Goal: Task Accomplishment & Management: Manage account settings

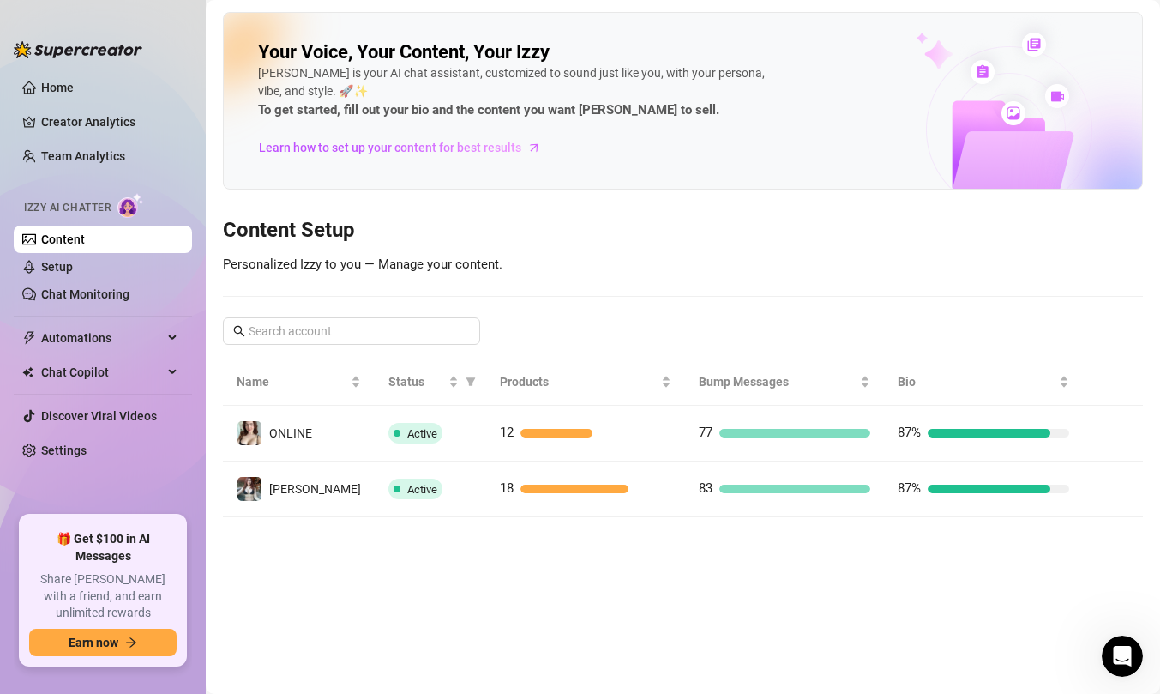
click at [111, 291] on link "Chat Monitoring" at bounding box center [85, 294] width 88 height 14
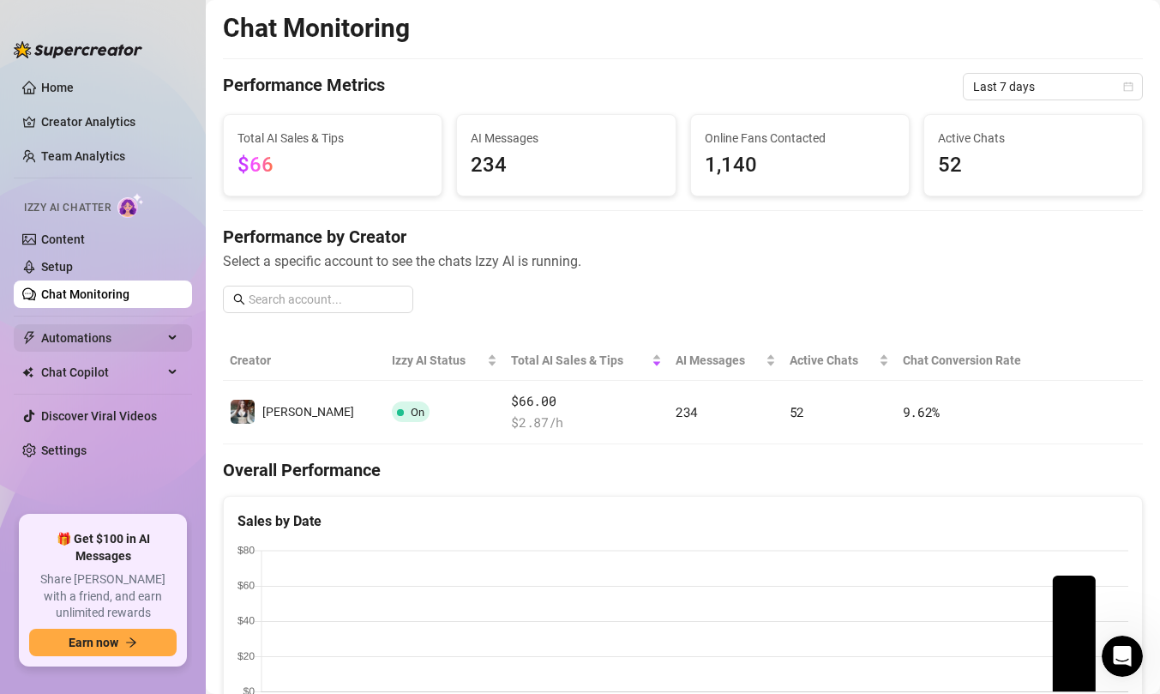
click at [140, 339] on span "Automations" at bounding box center [102, 337] width 122 height 27
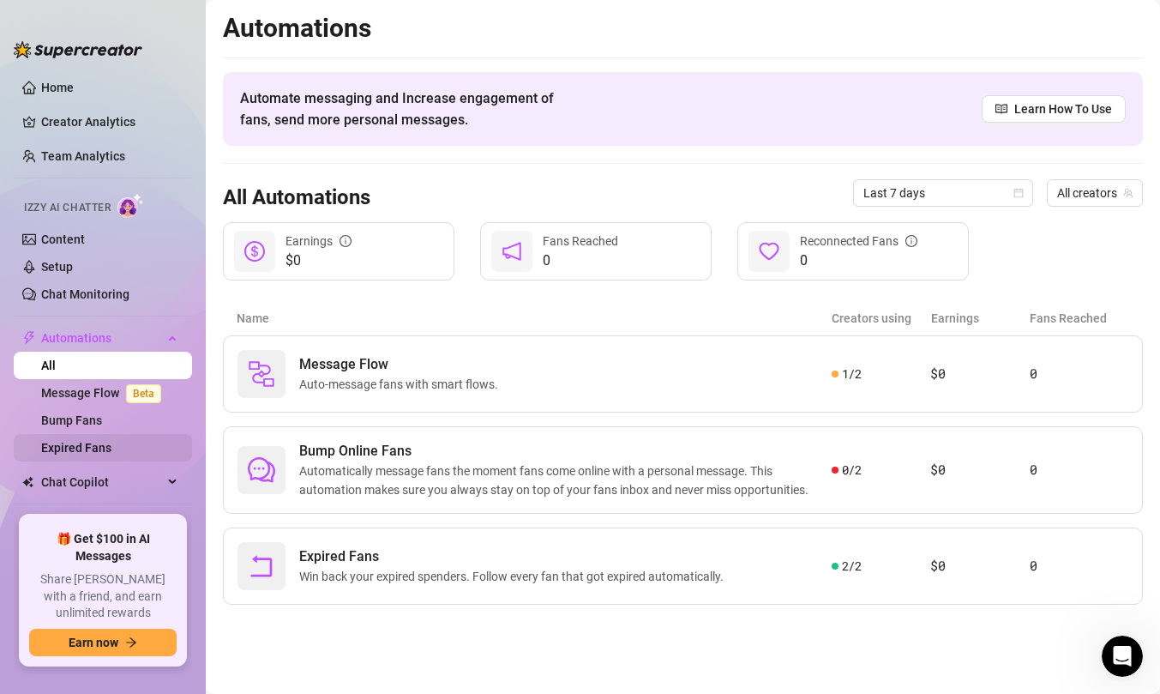
scroll to position [56, 0]
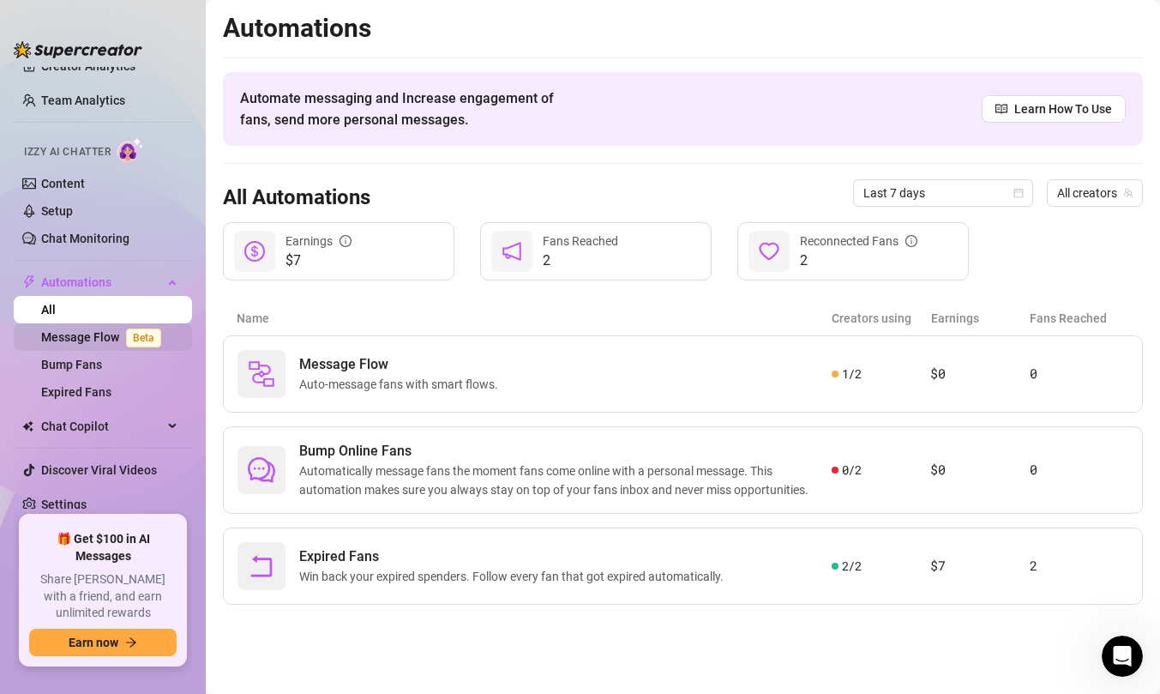
click at [111, 337] on link "Message Flow Beta" at bounding box center [104, 337] width 127 height 14
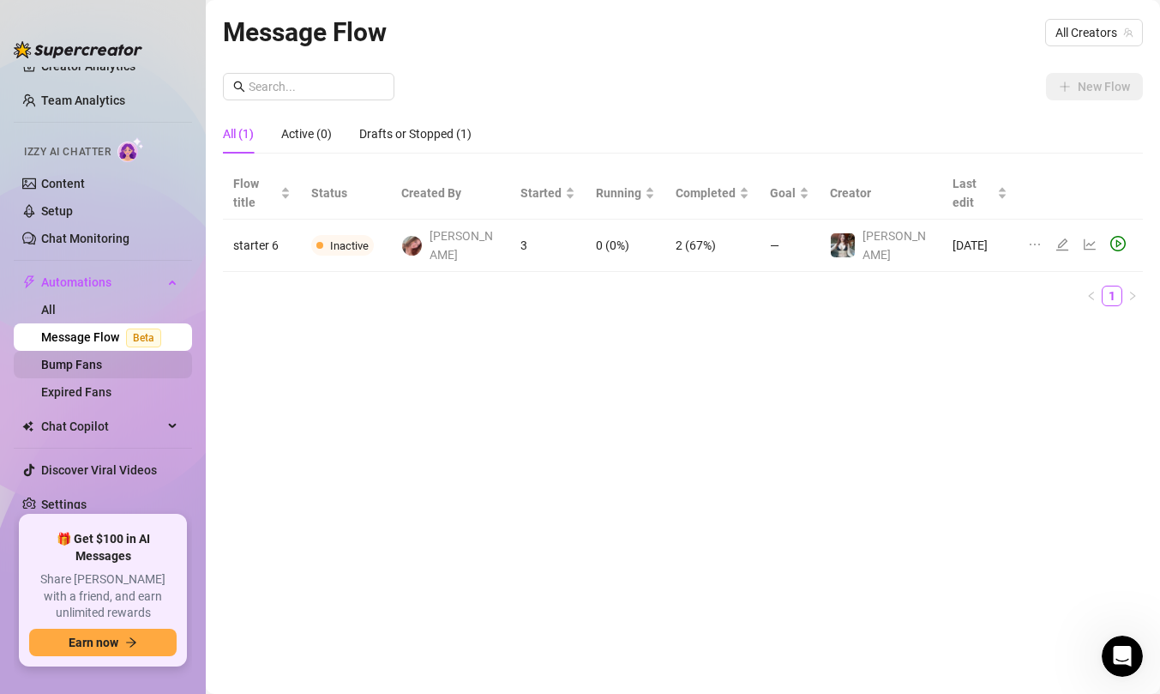
click at [102, 365] on link "Bump Fans" at bounding box center [71, 364] width 61 height 14
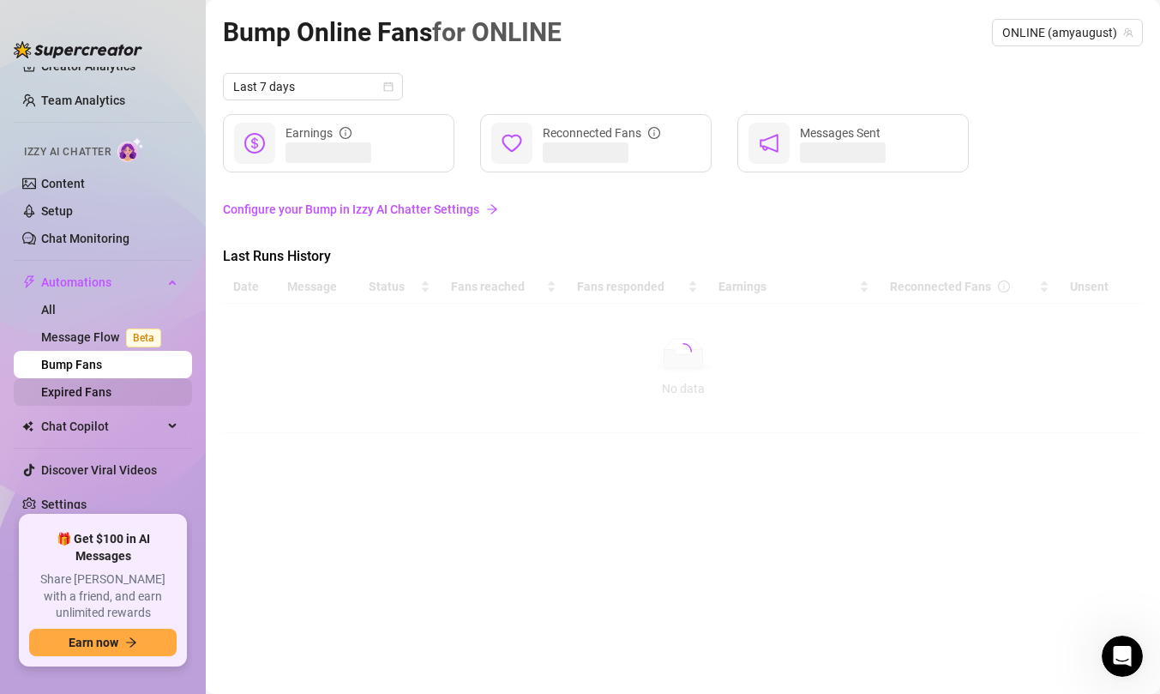
click at [111, 389] on link "Expired Fans" at bounding box center [76, 392] width 70 height 14
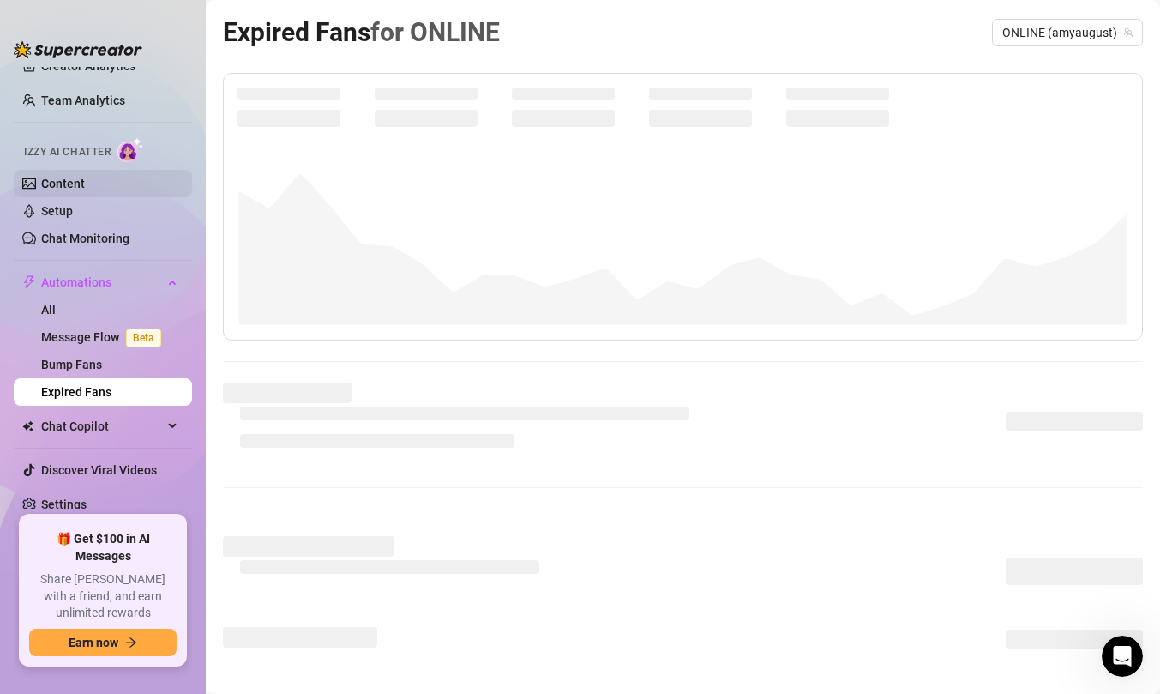
click at [85, 183] on link "Content" at bounding box center [63, 184] width 44 height 14
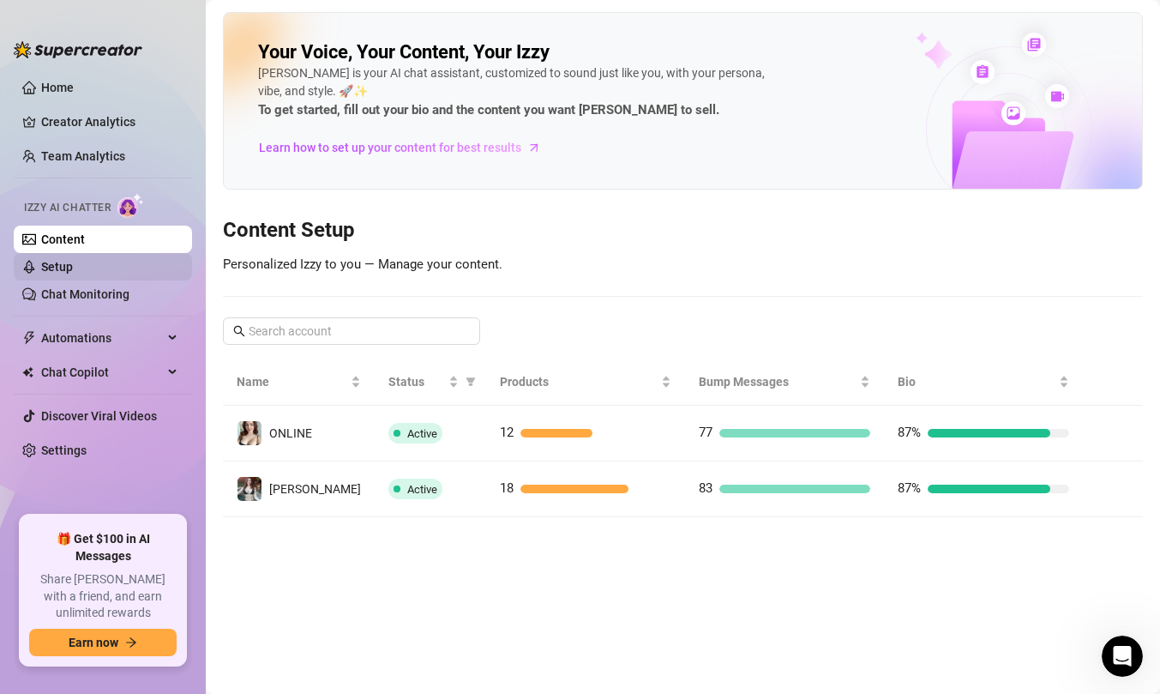
click at [73, 273] on link "Setup" at bounding box center [57, 267] width 32 height 14
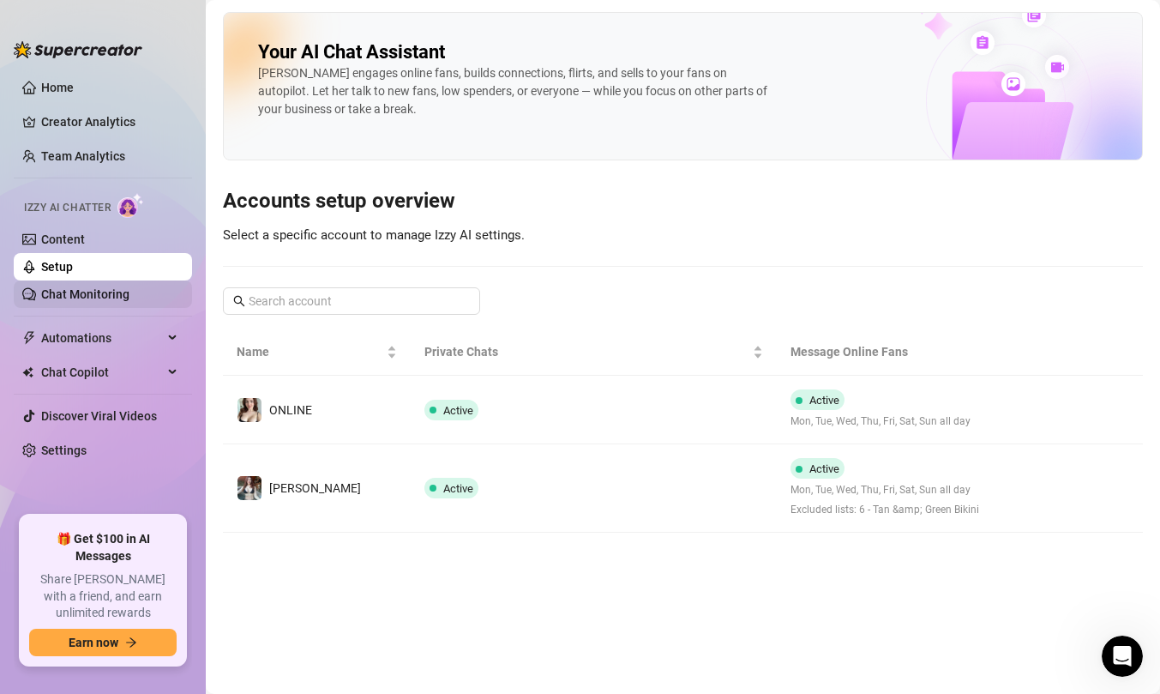
click at [113, 301] on link "Chat Monitoring" at bounding box center [85, 294] width 88 height 14
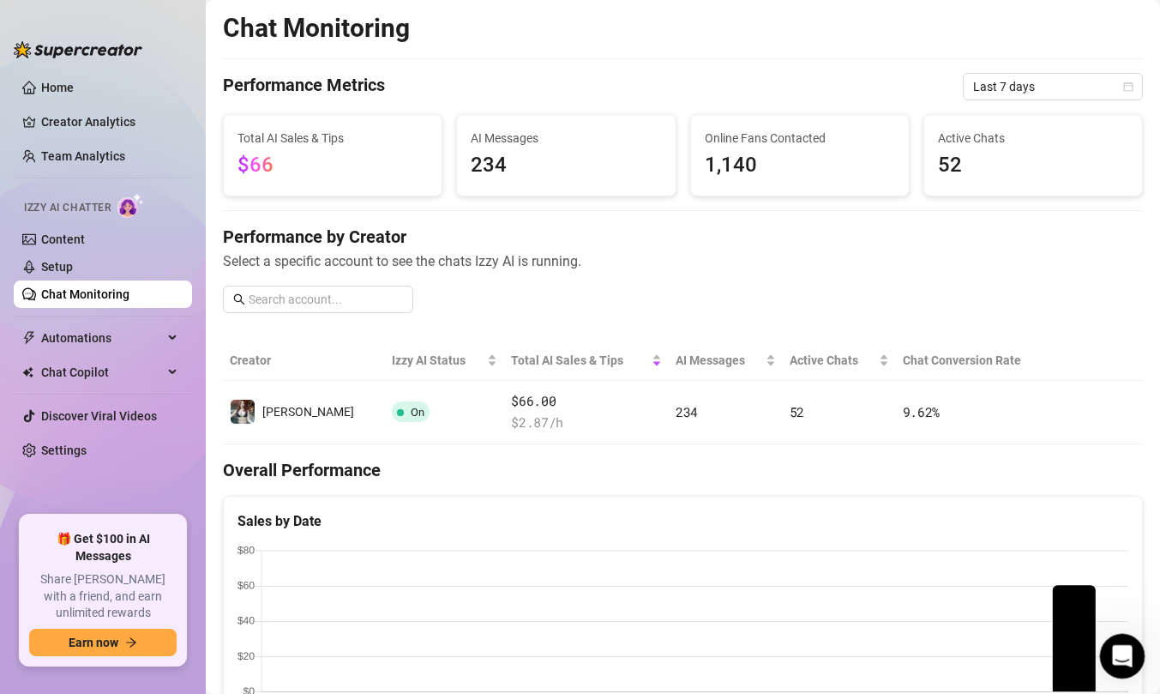
click at [1140, 663] on html at bounding box center [1119, 653] width 41 height 41
click at [1120, 655] on icon "Open Intercom Messenger" at bounding box center [1120, 653] width 12 height 14
click at [333, 301] on input "text" at bounding box center [326, 299] width 154 height 19
drag, startPoint x: 289, startPoint y: 405, endPoint x: 150, endPoint y: 256, distance: 203.2
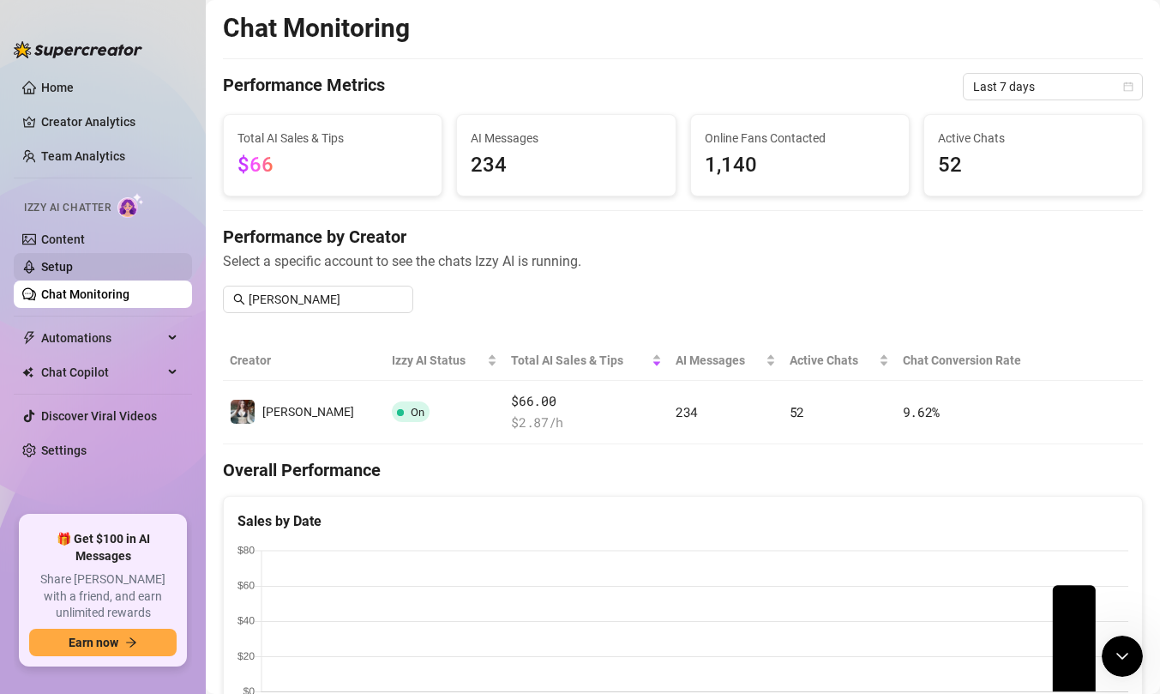
click at [289, 405] on td "[PERSON_NAME]" at bounding box center [304, 412] width 162 height 63
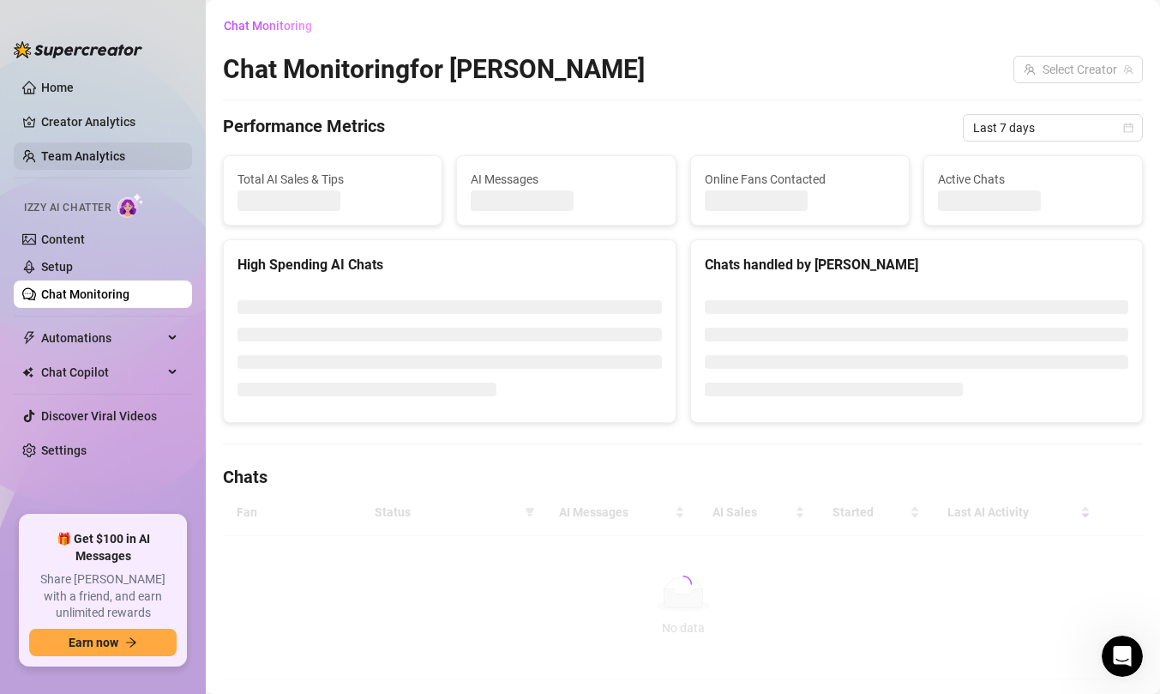
scroll to position [37, 0]
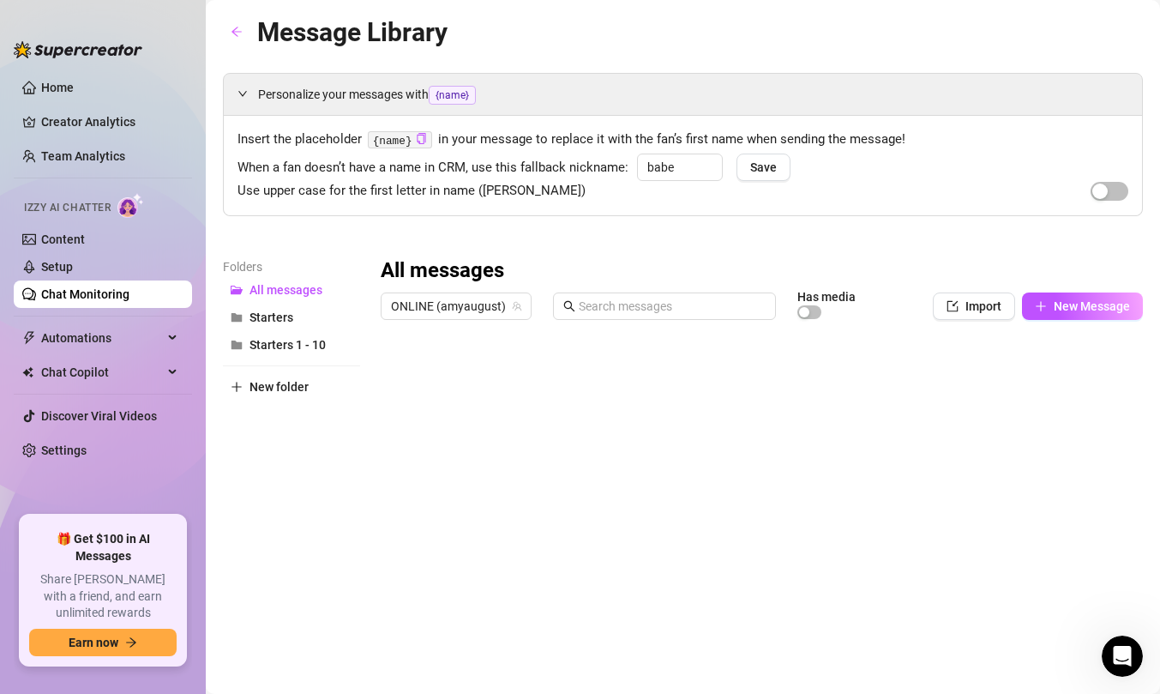
scroll to position [68, 0]
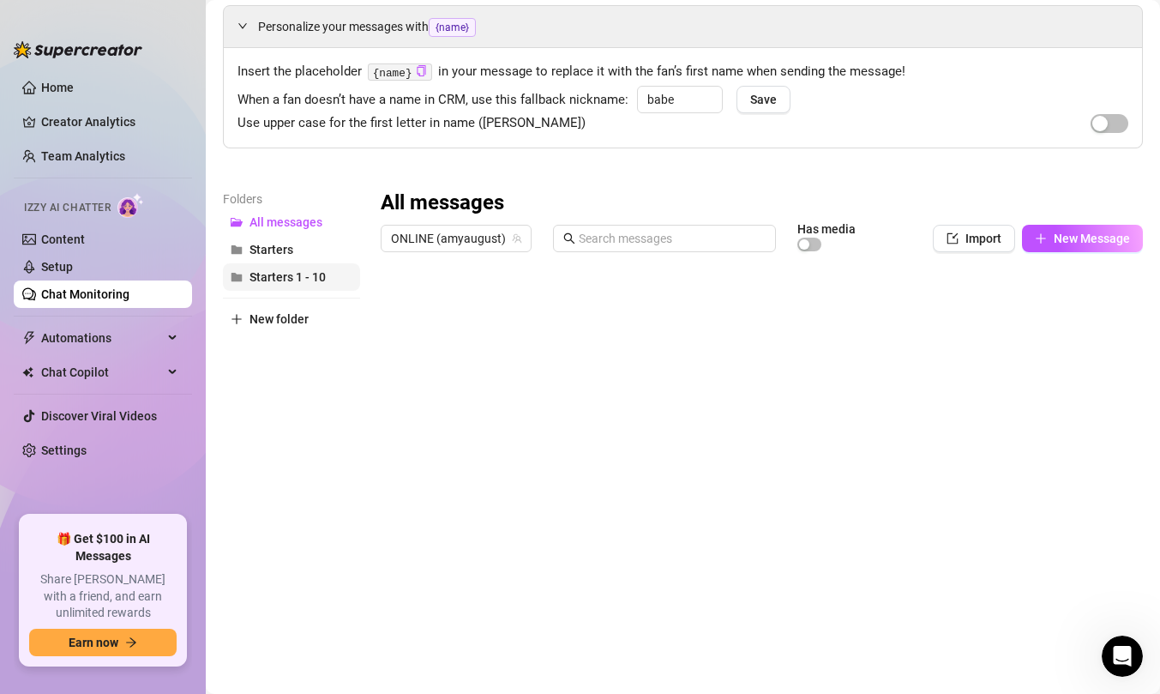
click at [291, 276] on span "Starters 1 - 10" at bounding box center [287, 277] width 76 height 14
click at [453, 547] on div at bounding box center [762, 451] width 762 height 382
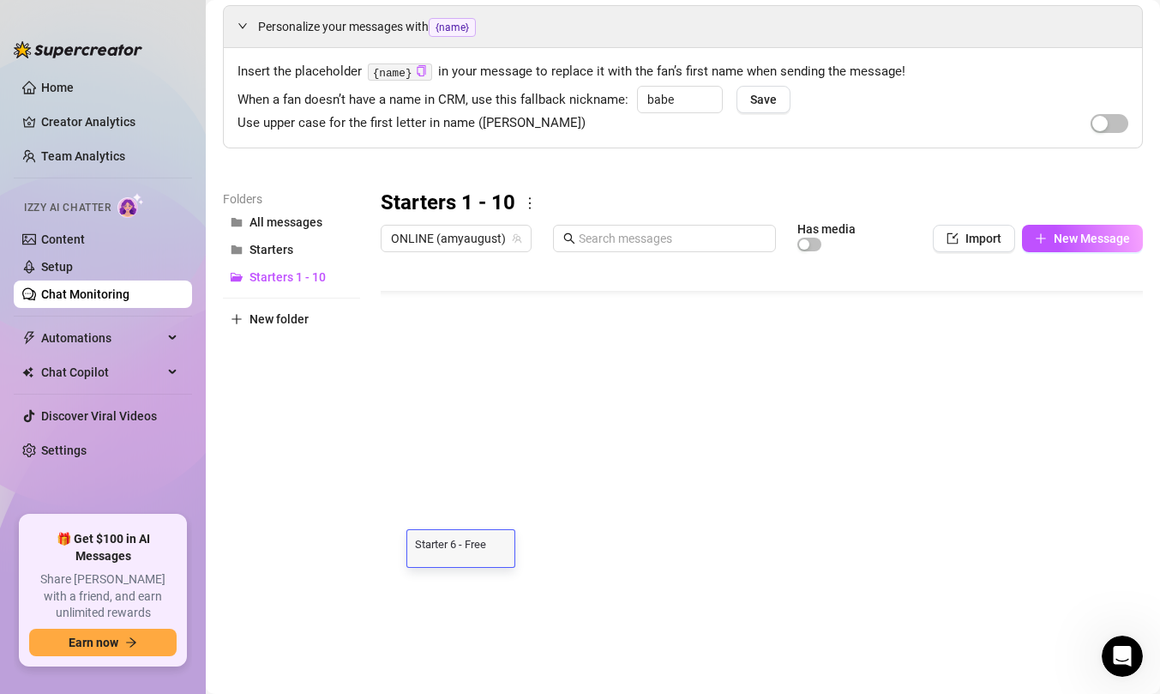
scroll to position [0, 0]
click at [458, 547] on textarea "Starter 6 - Free Teaser" at bounding box center [460, 542] width 107 height 15
type textarea "Starter 5 - Free Teaser"
click at [345, 581] on div "Folders All messages Starters Starters 1 - 10 New folder" at bounding box center [291, 415] width 137 height 453
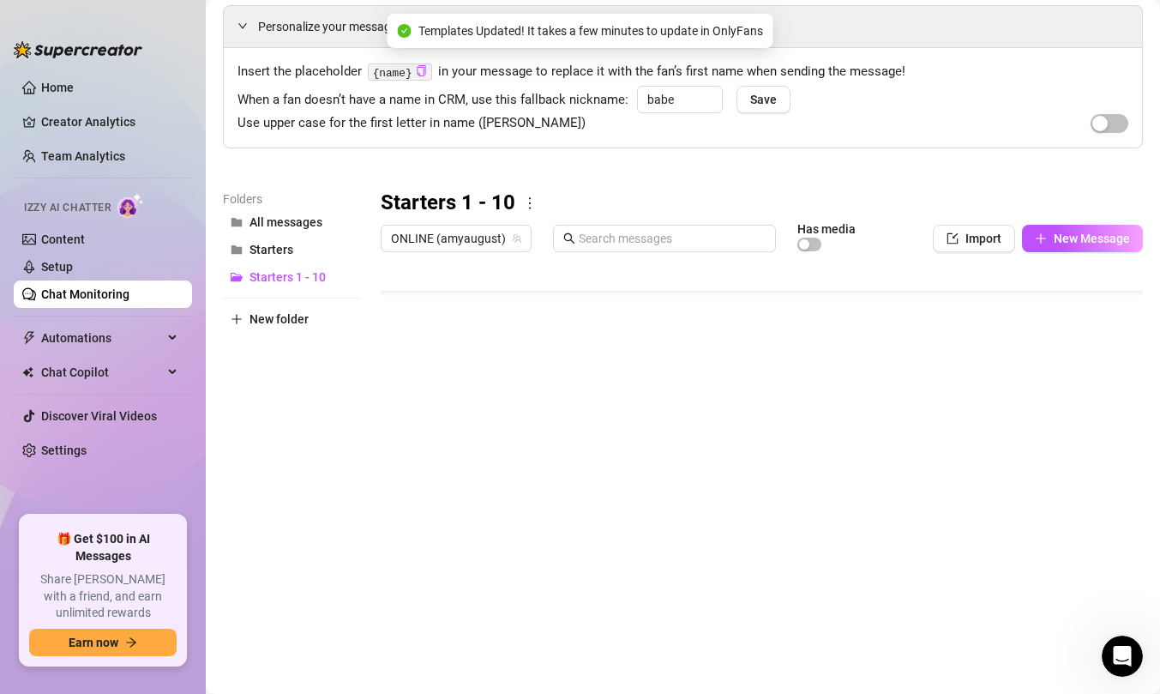
click at [438, 626] on body "Home Creator Analytics Team Analytics Izzy AI Chatter Content Setup Chat Monito…" at bounding box center [580, 347] width 1160 height 694
type textarea "Type your message here..."
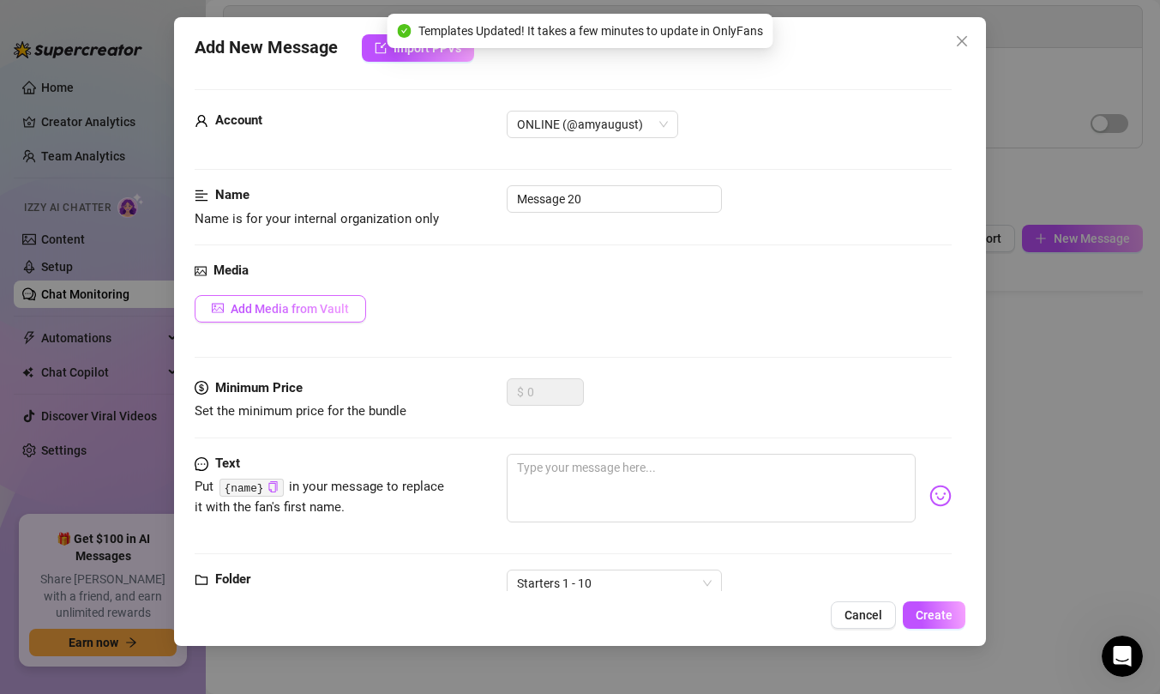
click at [325, 311] on span "Add Media from Vault" at bounding box center [290, 309] width 118 height 14
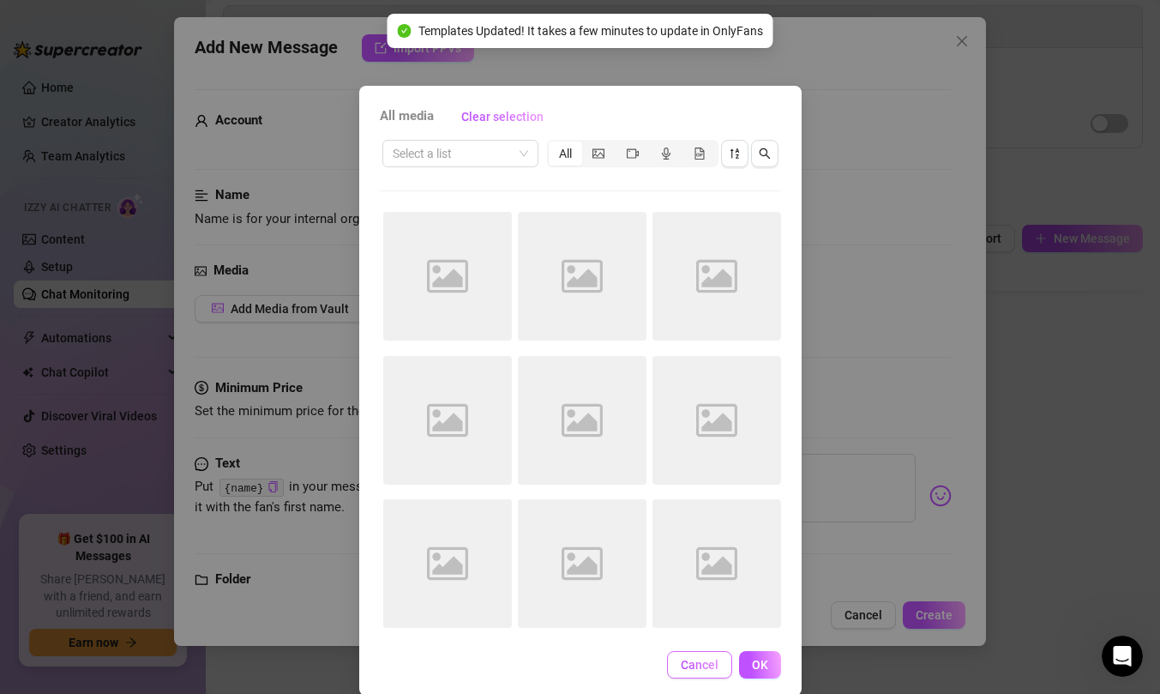
click at [723, 664] on button "Cancel" at bounding box center [699, 664] width 65 height 27
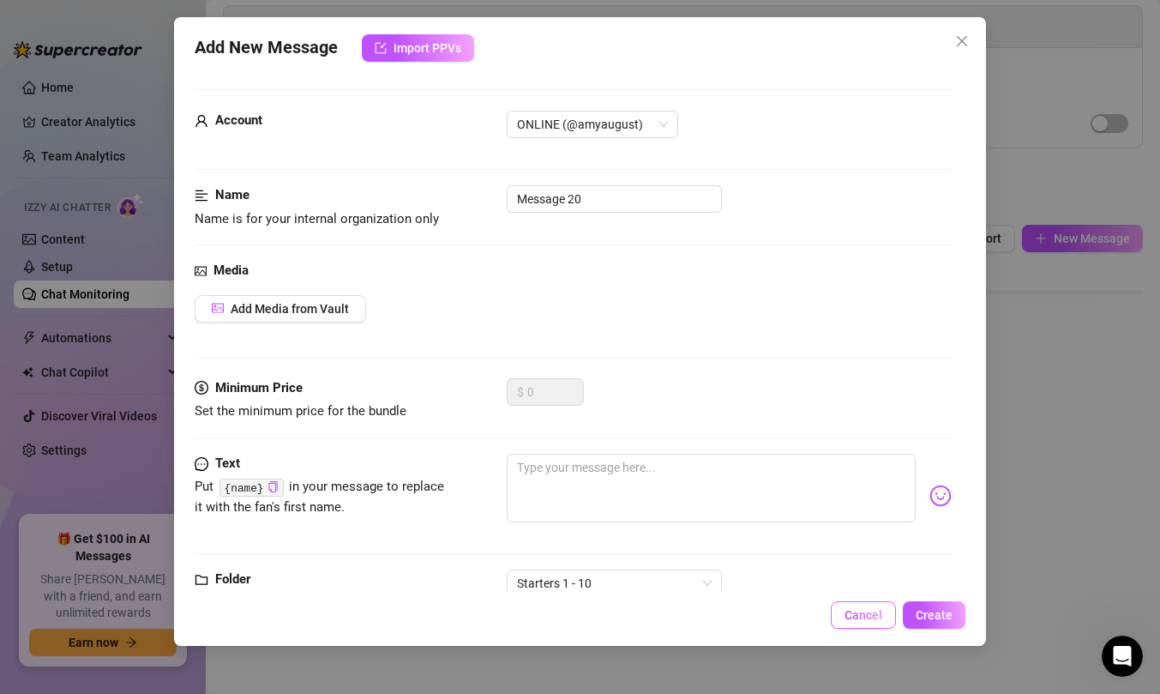
click at [847, 613] on span "Cancel" at bounding box center [863, 615] width 38 height 14
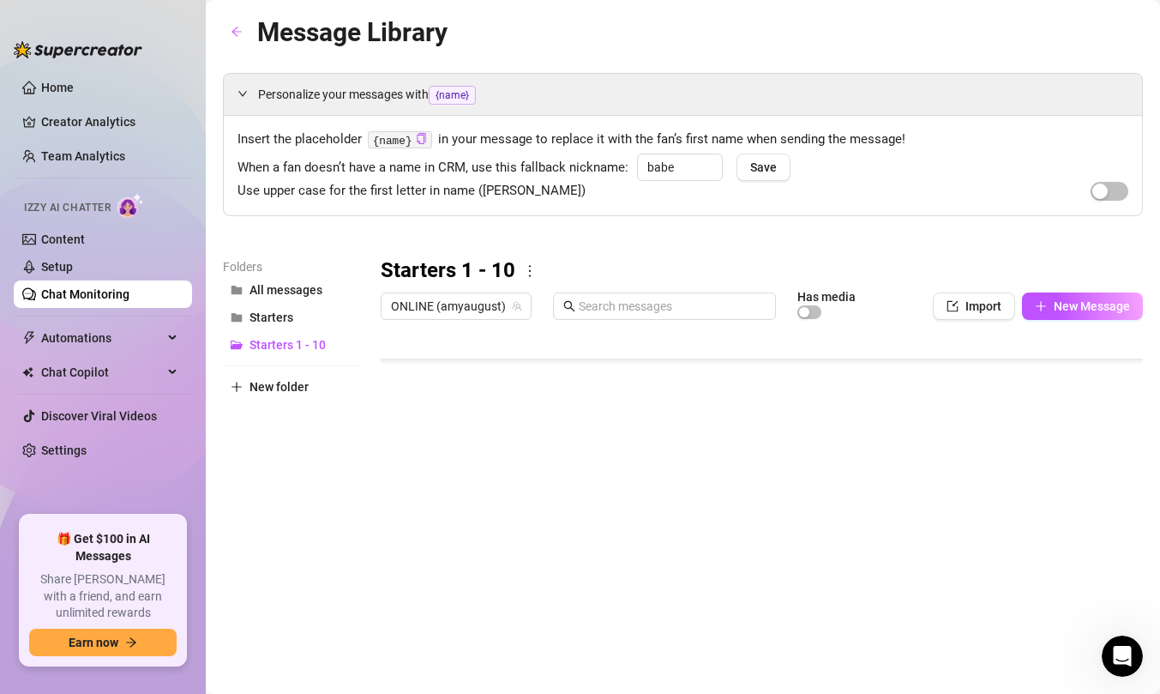
click at [320, 493] on div "Folders All messages Starters Starters 1 - 10 New folder" at bounding box center [291, 483] width 137 height 453
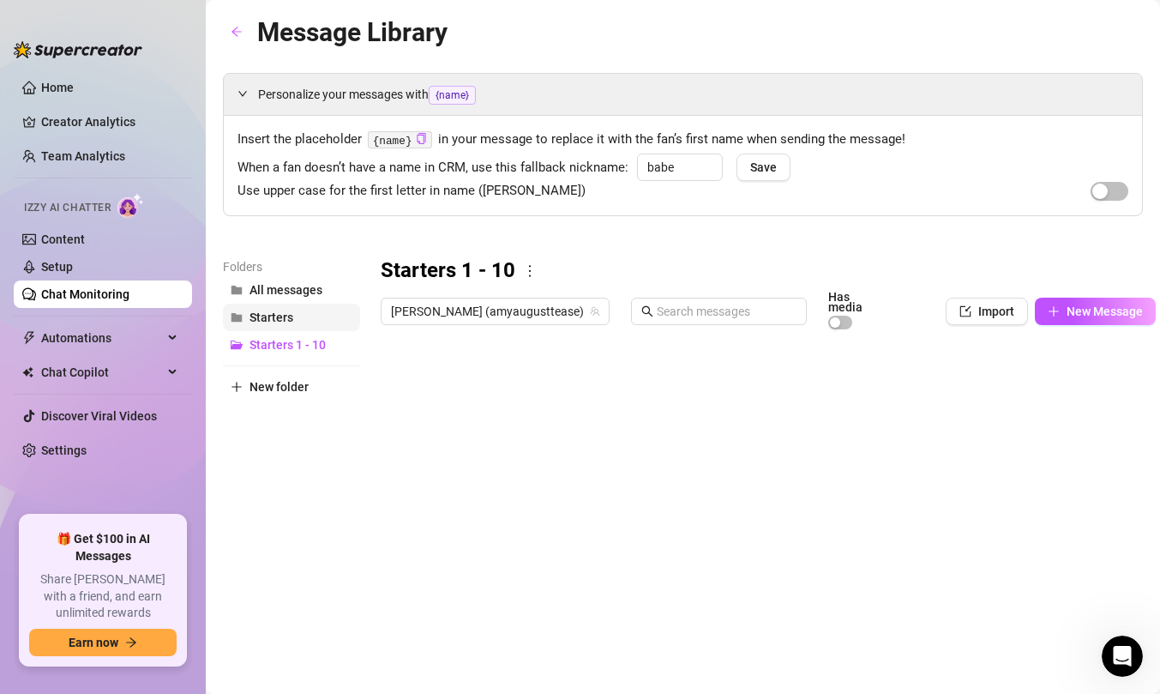
click at [300, 321] on button "Starters" at bounding box center [291, 316] width 137 height 27
click at [305, 350] on span "Starters 1 - 10" at bounding box center [287, 345] width 76 height 14
click at [74, 90] on link "Home" at bounding box center [57, 88] width 33 height 14
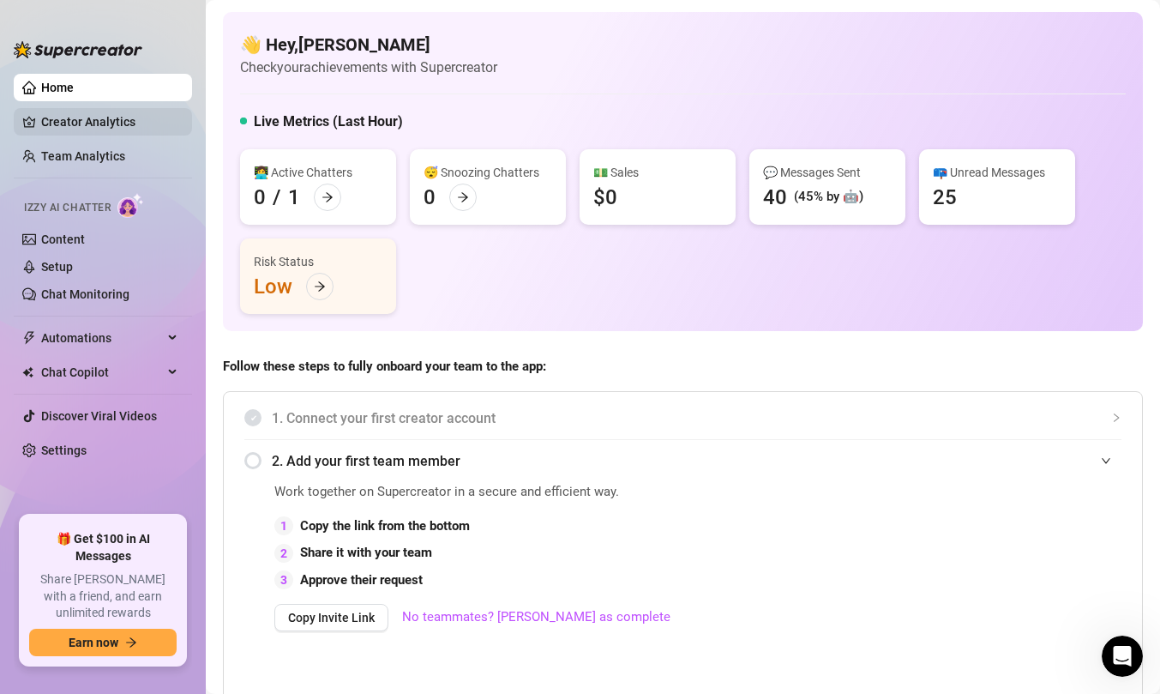
click at [135, 124] on link "Creator Analytics" at bounding box center [109, 121] width 137 height 27
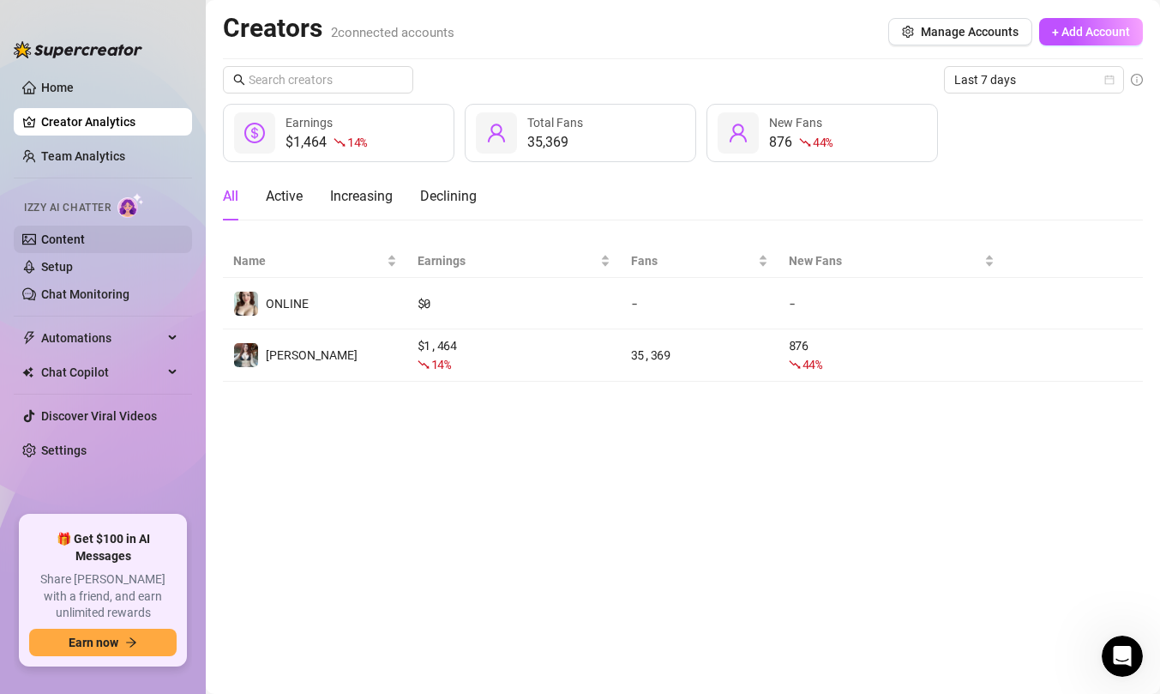
click at [77, 240] on link "Content" at bounding box center [63, 239] width 44 height 14
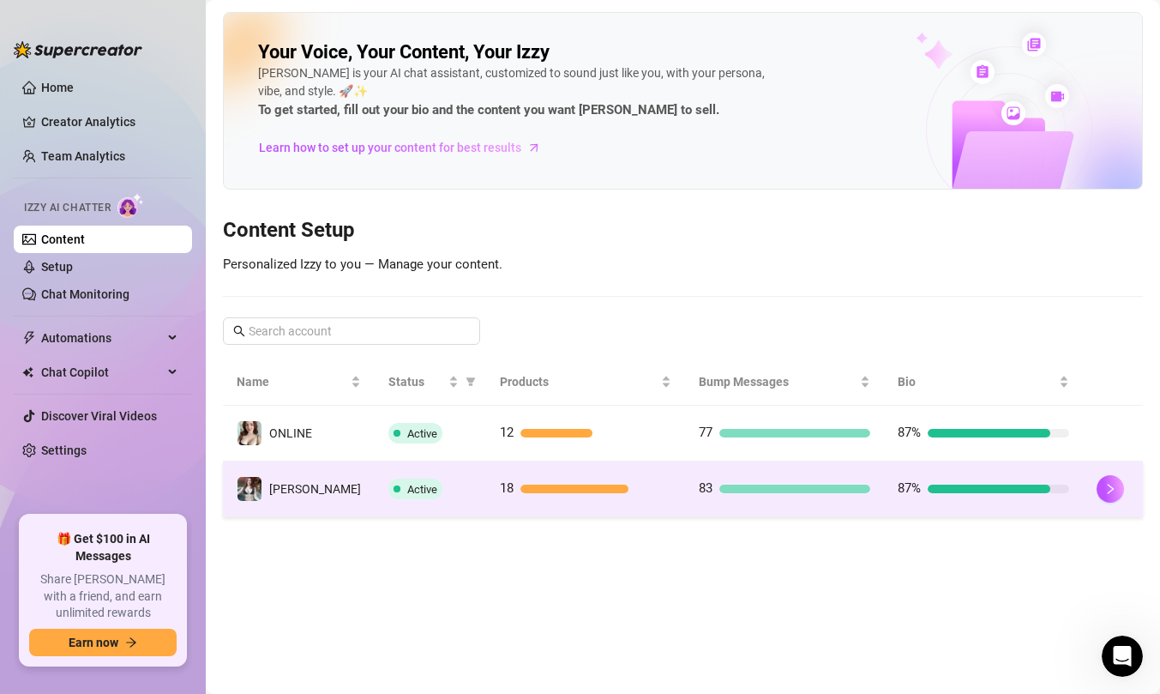
click at [459, 487] on div "Active" at bounding box center [430, 488] width 84 height 21
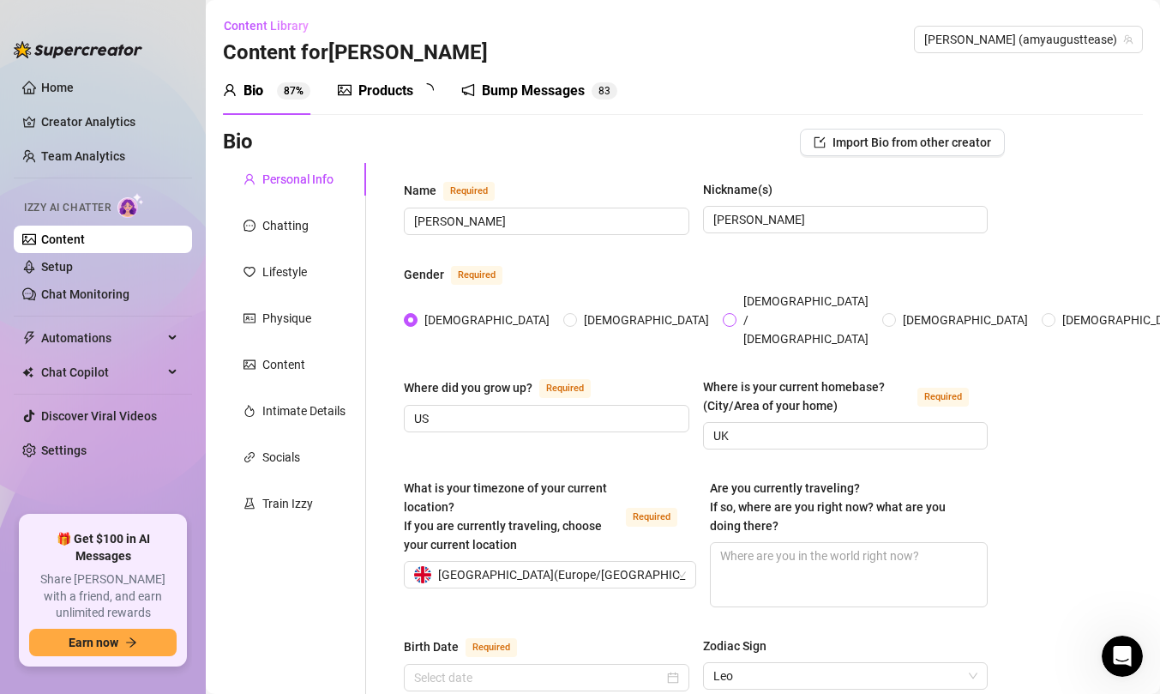
radio input "true"
type input "[DATE]"
click at [73, 272] on link "Setup" at bounding box center [57, 267] width 32 height 14
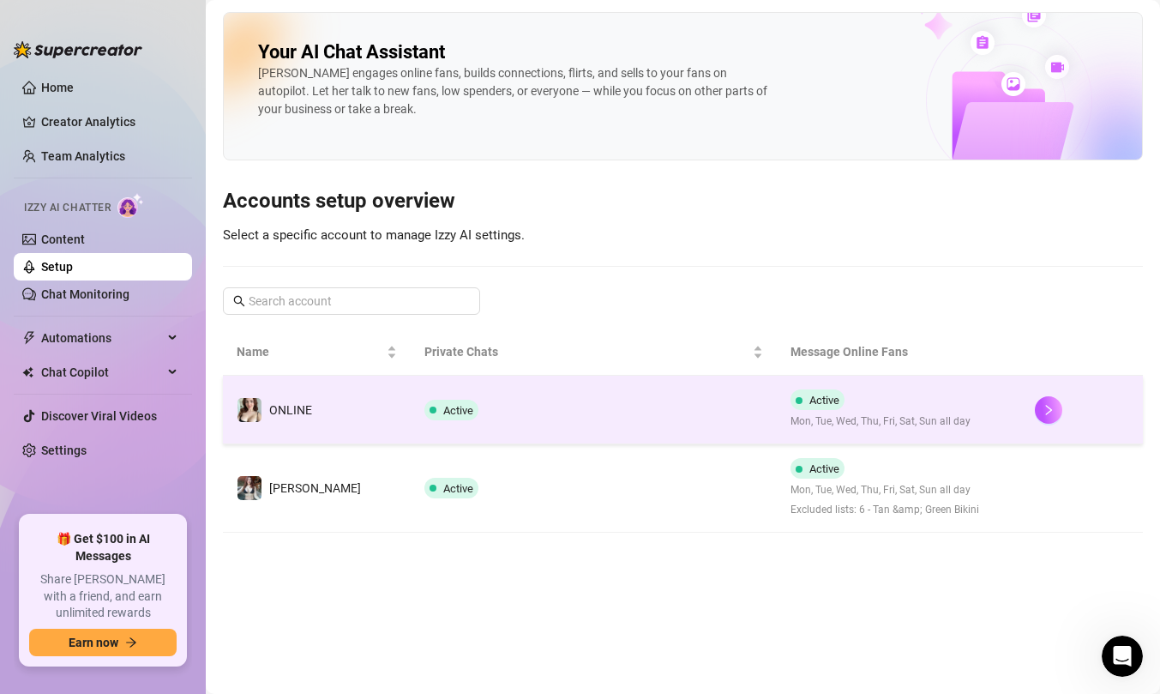
click at [363, 415] on td "ONLINE" at bounding box center [317, 409] width 188 height 69
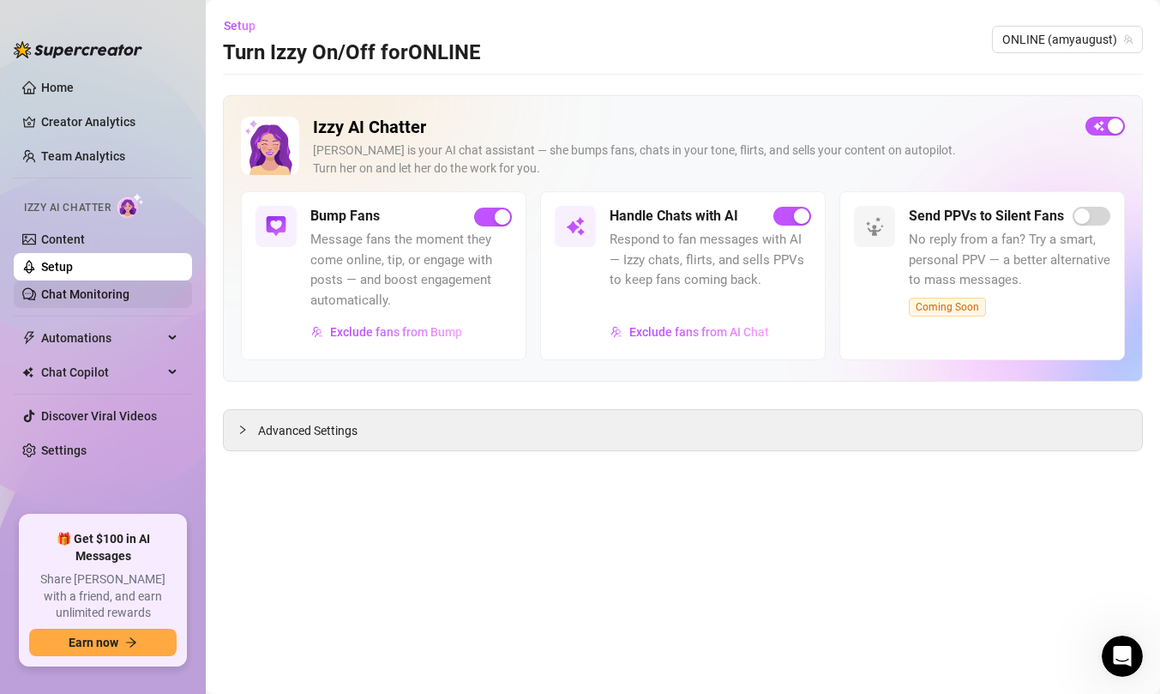
click at [129, 287] on link "Chat Monitoring" at bounding box center [85, 294] width 88 height 14
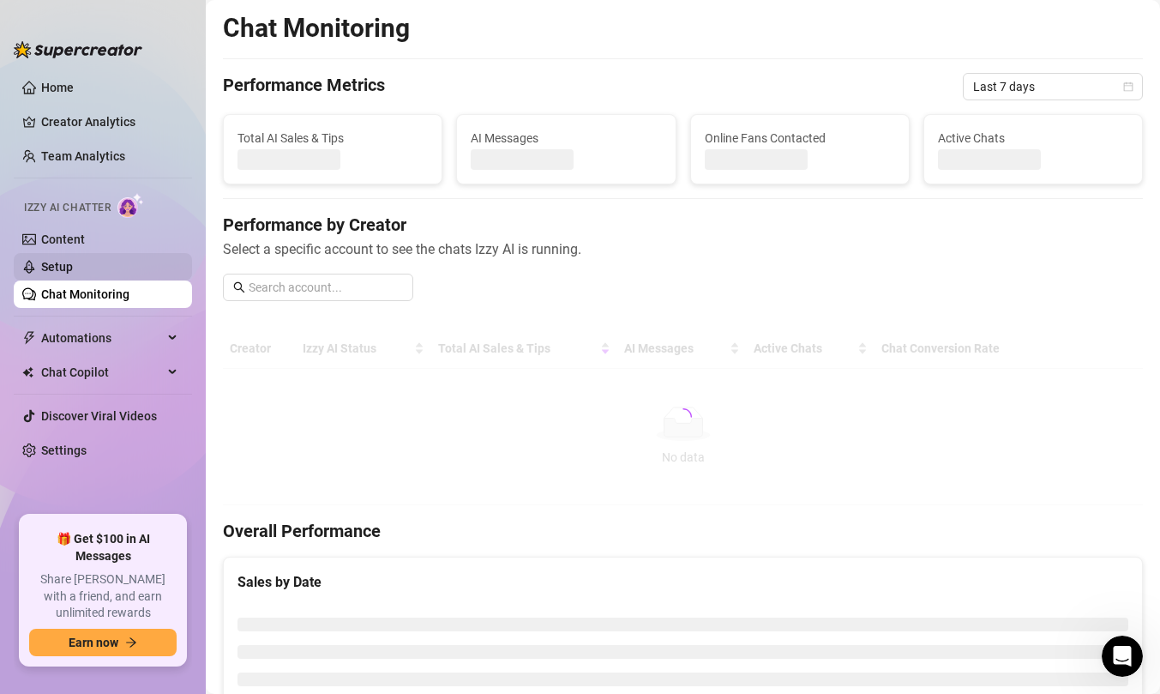
click at [73, 267] on link "Setup" at bounding box center [57, 267] width 32 height 14
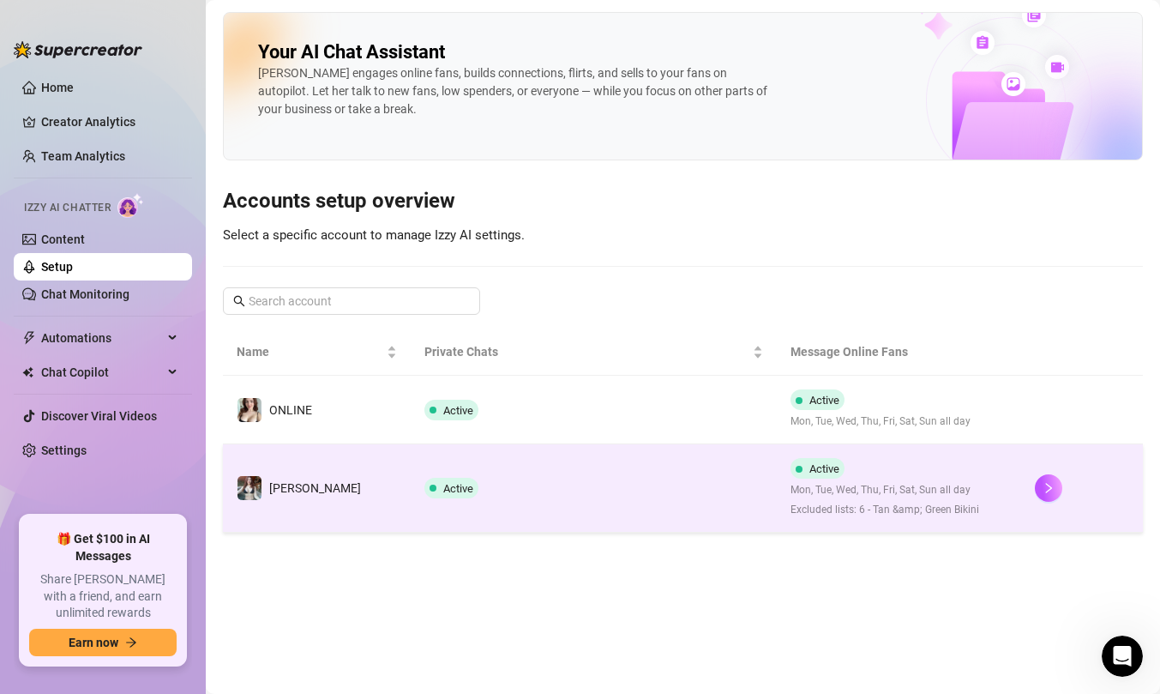
click at [309, 494] on td "[PERSON_NAME]" at bounding box center [317, 488] width 188 height 88
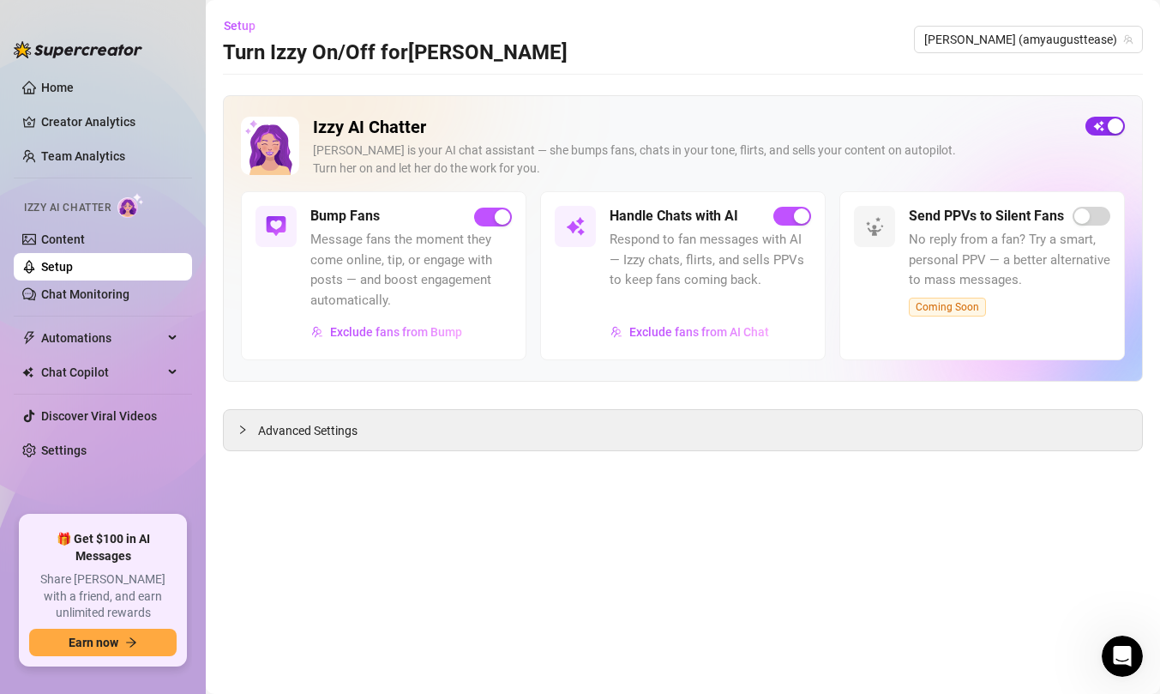
click at [1098, 127] on span "button" at bounding box center [1104, 126] width 39 height 19
